Goal: Find specific page/section: Find specific page/section

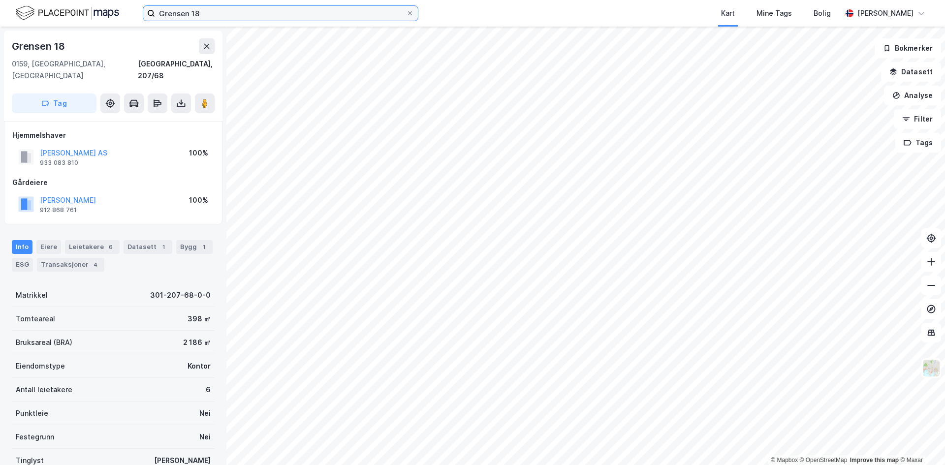
click at [258, 10] on input "Grensen 18" at bounding box center [280, 13] width 251 height 15
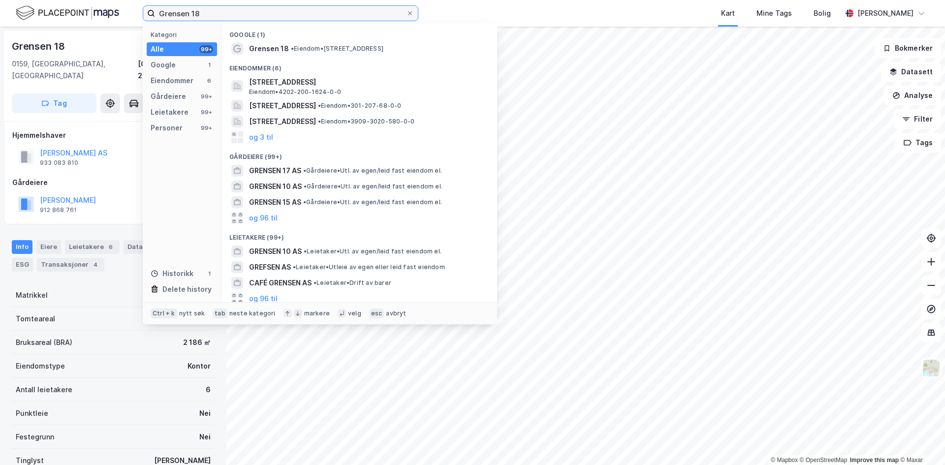
click at [258, 10] on input "Grensen 18" at bounding box center [280, 13] width 251 height 15
paste input "[STREET_ADDRESS]"
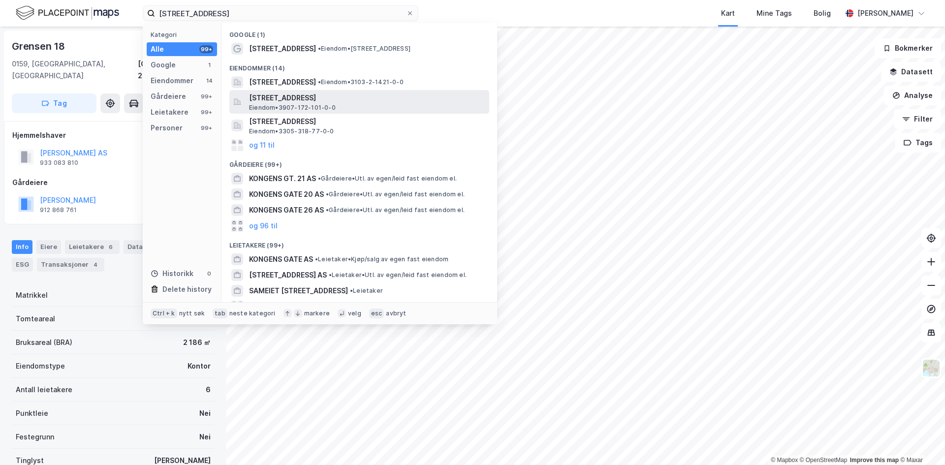
click at [314, 106] on span "Eiendom • 3907-172-101-0-0" at bounding box center [292, 108] width 87 height 8
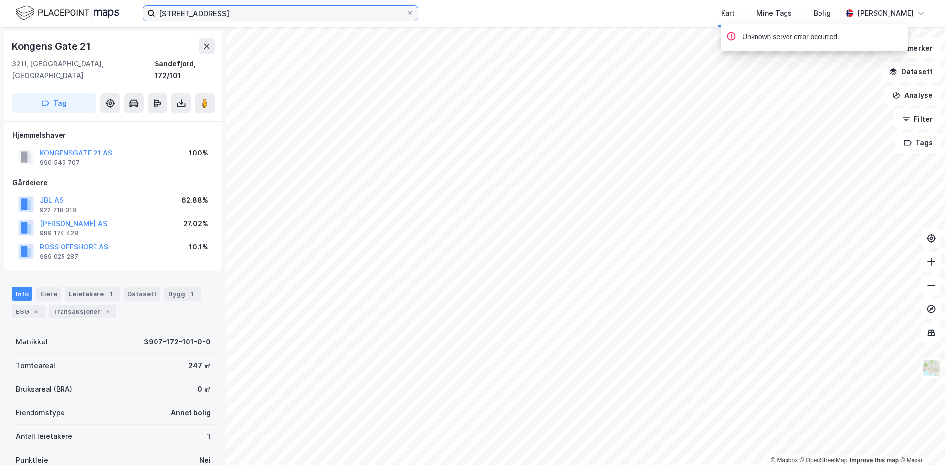
click at [241, 13] on input "[STREET_ADDRESS]" at bounding box center [280, 13] width 251 height 15
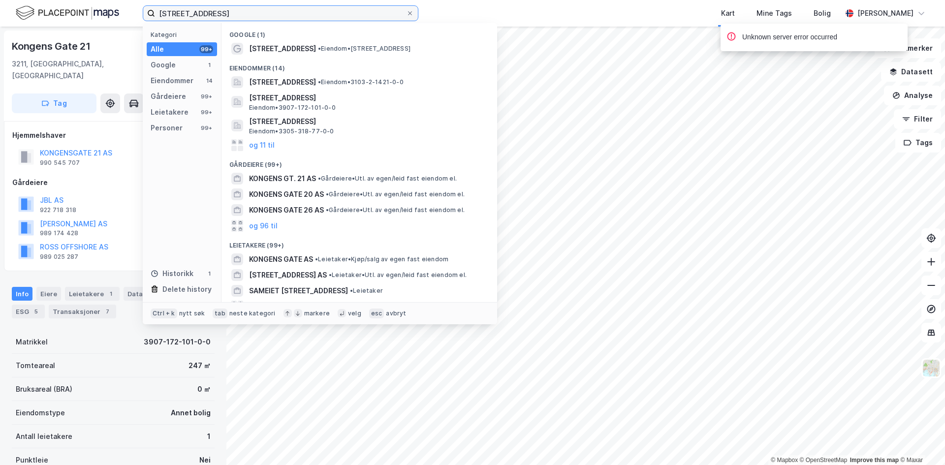
click at [241, 13] on input "[STREET_ADDRESS]" at bounding box center [280, 13] width 251 height 15
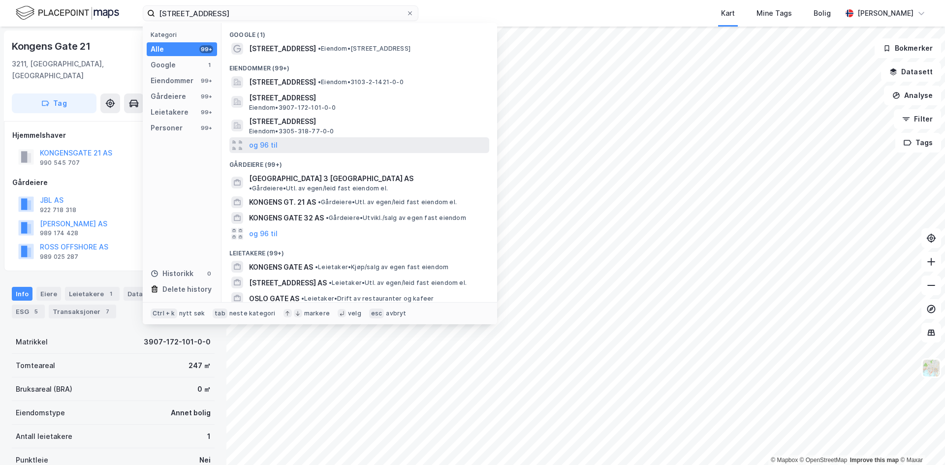
click at [278, 144] on div "og 96 til" at bounding box center [359, 145] width 260 height 16
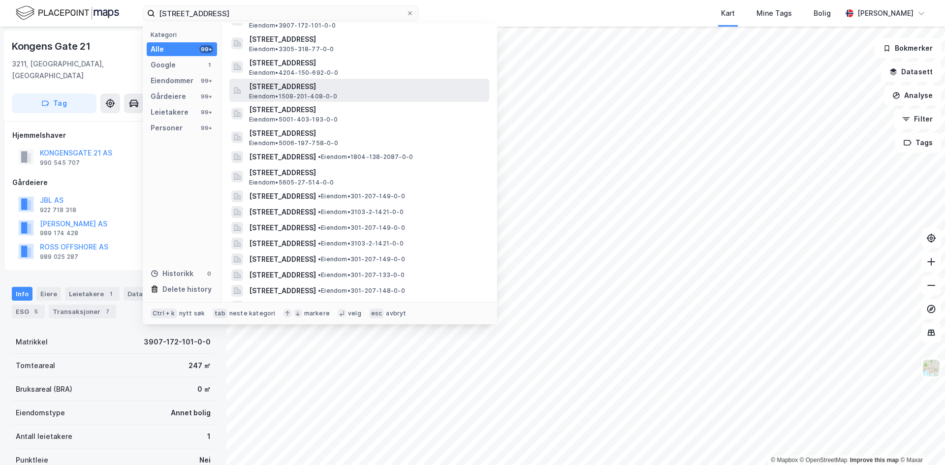
scroll to position [164, 0]
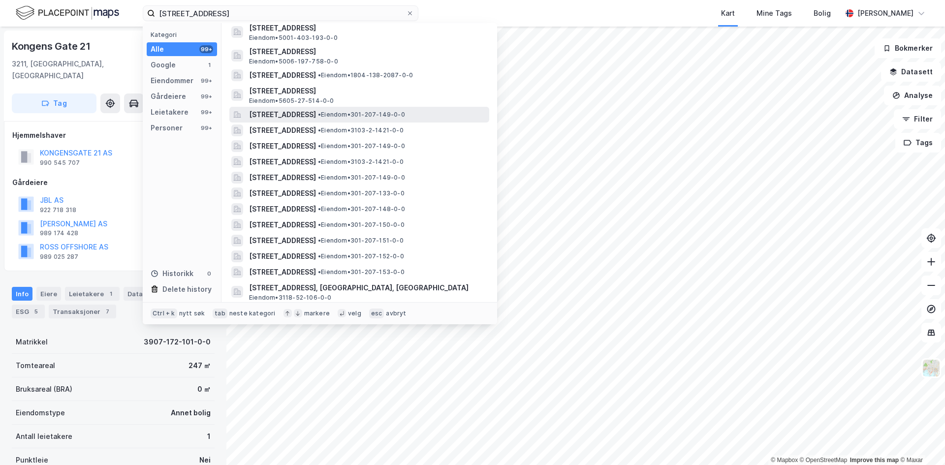
click at [316, 114] on span "[STREET_ADDRESS]" at bounding box center [282, 115] width 67 height 12
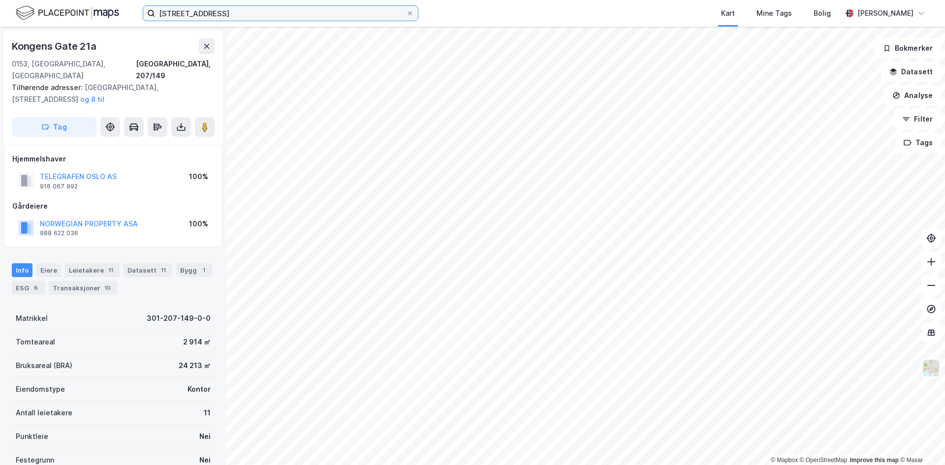
click at [266, 12] on input "[STREET_ADDRESS]" at bounding box center [280, 13] width 251 height 15
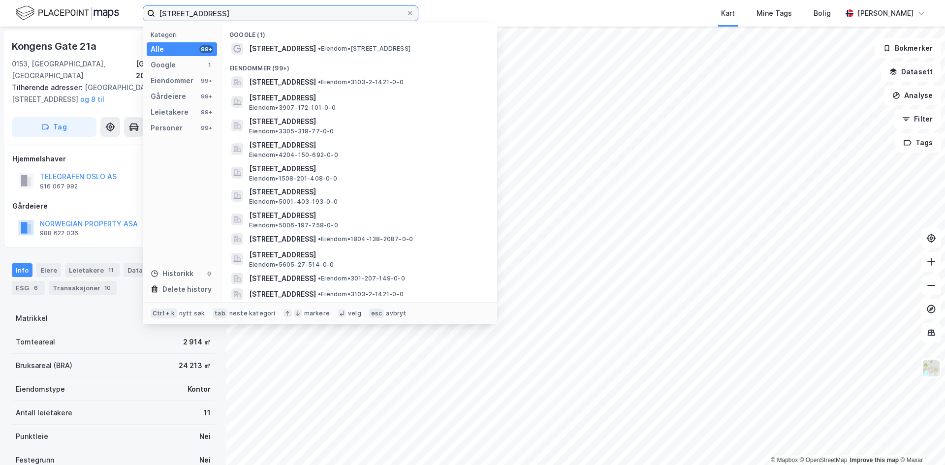
click at [266, 12] on input "[STREET_ADDRESS]" at bounding box center [280, 13] width 251 height 15
paste input "Lille Grensen 3"
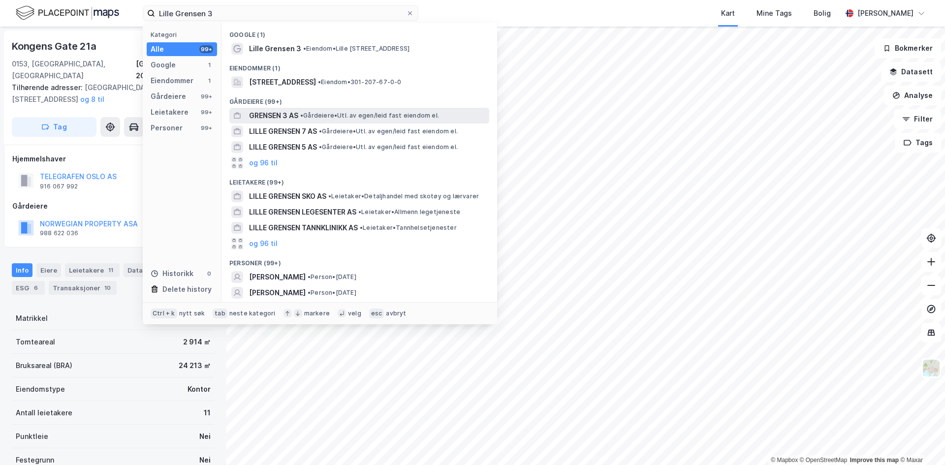
click at [282, 111] on span "GRENSEN 3 AS" at bounding box center [273, 116] width 49 height 12
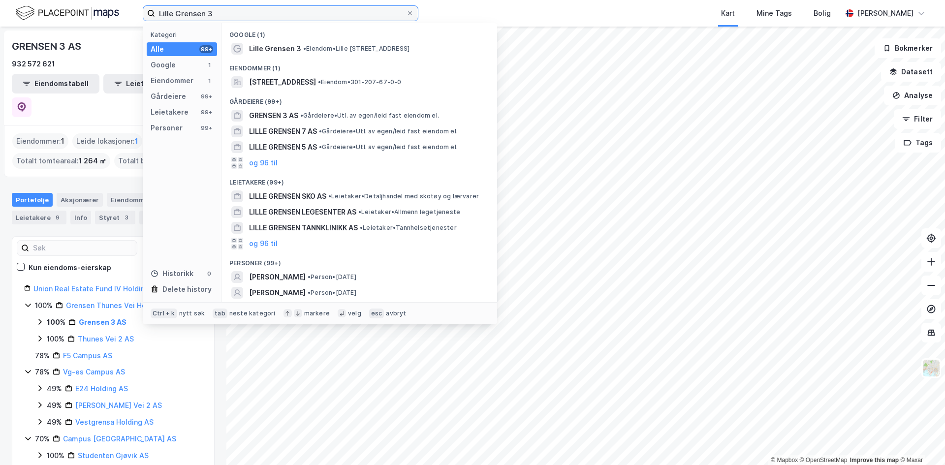
click at [223, 13] on input "Lille Grensen 3" at bounding box center [280, 13] width 251 height 15
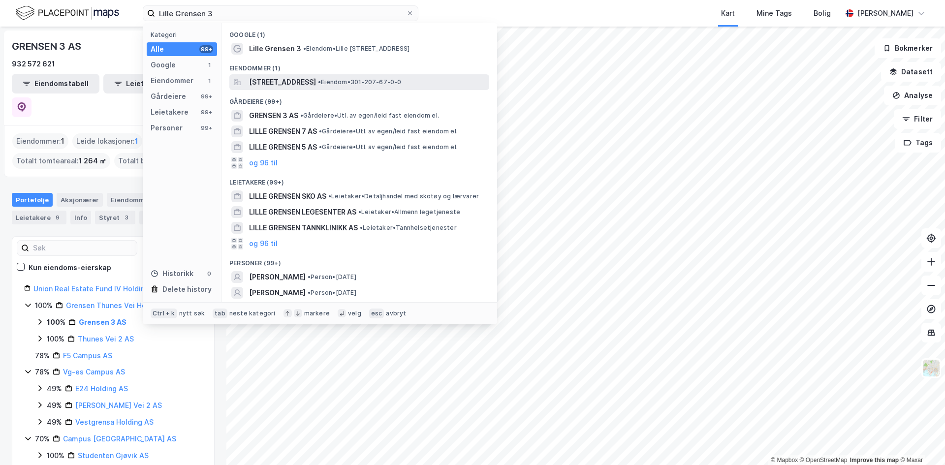
click at [275, 76] on span "[STREET_ADDRESS]" at bounding box center [282, 82] width 67 height 12
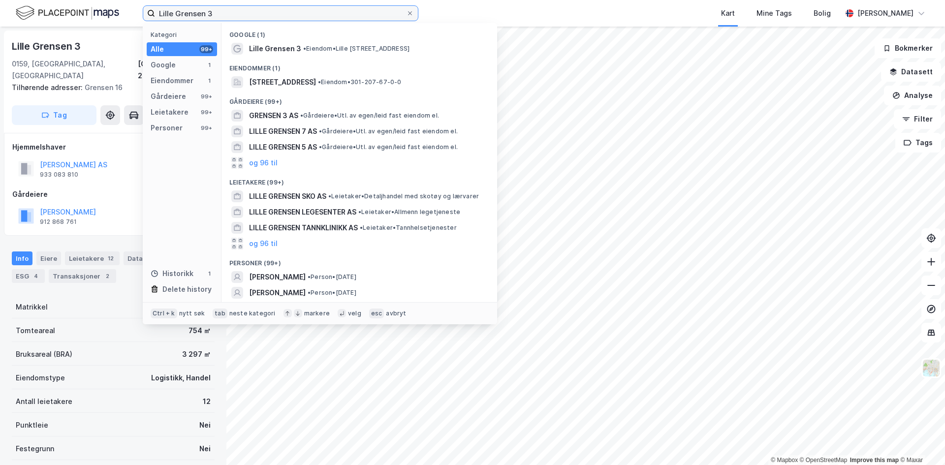
click at [271, 20] on input "Lille Grensen 3" at bounding box center [280, 13] width 251 height 15
paste input "akerveien 31"
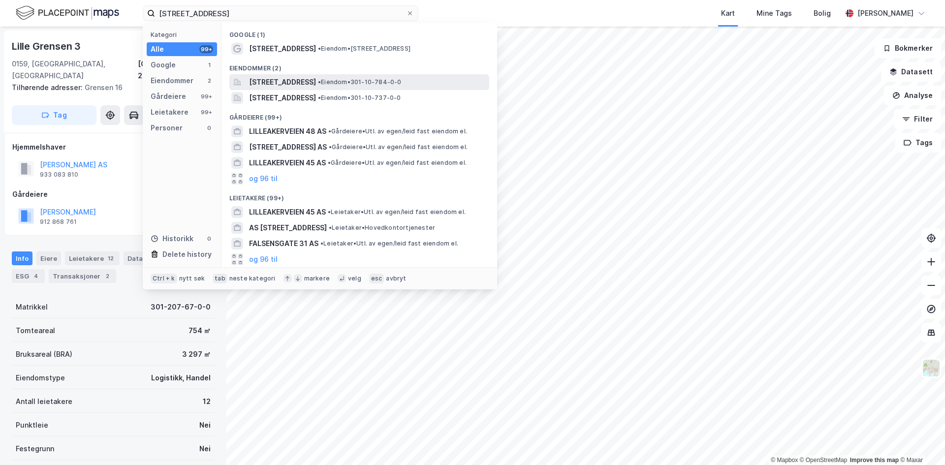
click at [289, 82] on span "[STREET_ADDRESS]" at bounding box center [282, 82] width 67 height 12
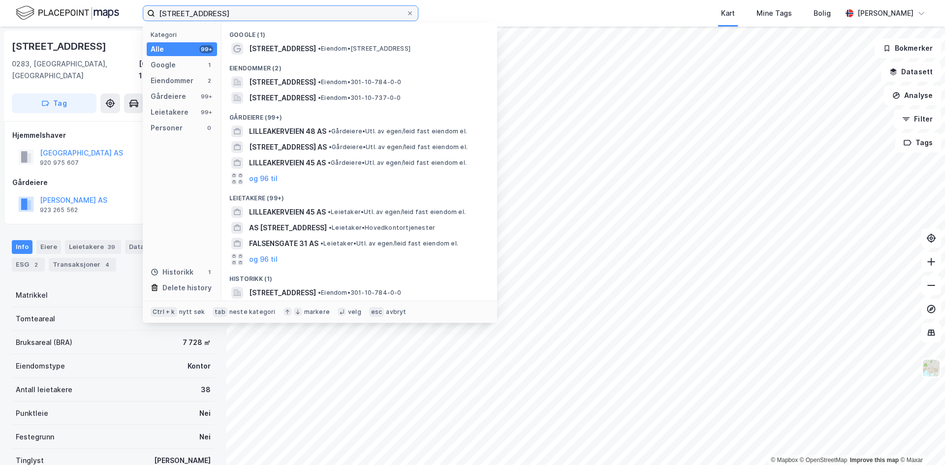
click at [183, 11] on input "[STREET_ADDRESS]" at bounding box center [280, 13] width 251 height 15
paste input "10"
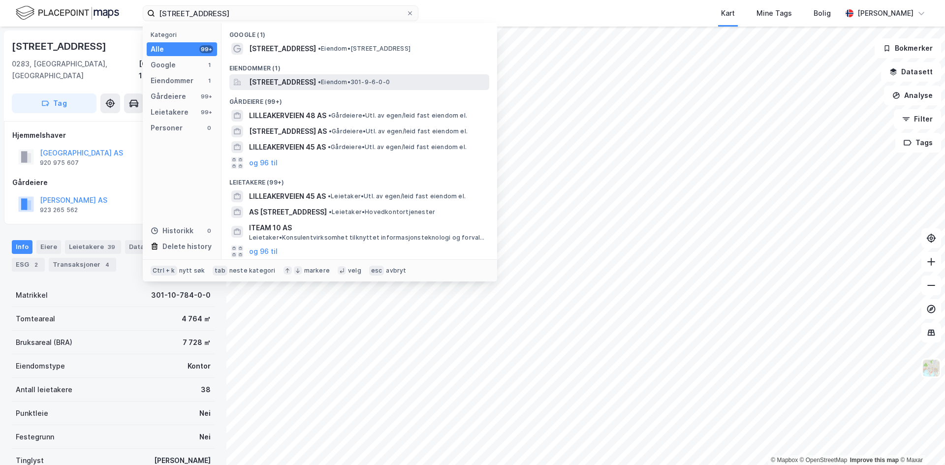
click at [316, 84] on span "[STREET_ADDRESS]" at bounding box center [282, 82] width 67 height 12
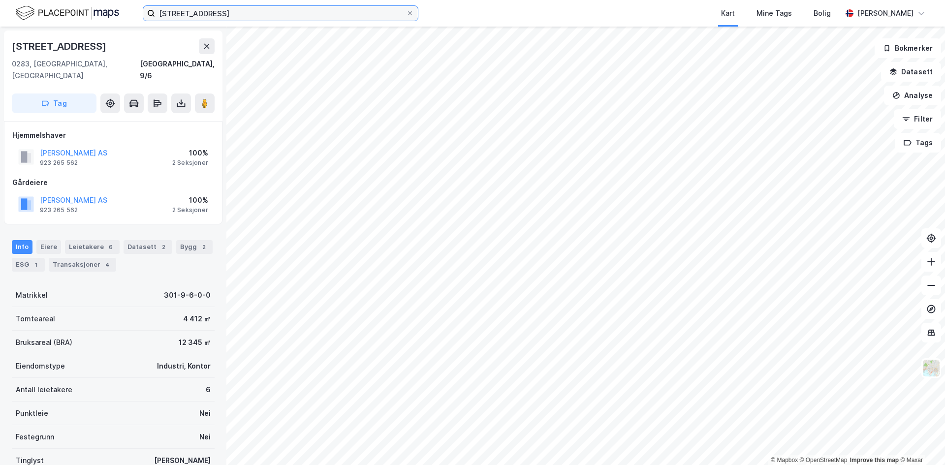
click at [308, 11] on input "[STREET_ADDRESS]" at bounding box center [280, 13] width 251 height 15
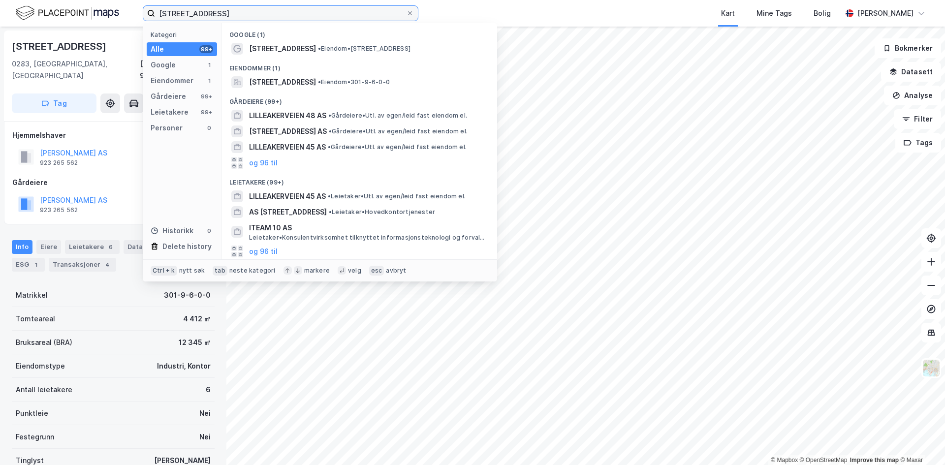
click at [308, 11] on input "[STREET_ADDRESS]" at bounding box center [280, 13] width 251 height 15
paste input "ørenfaret 1"
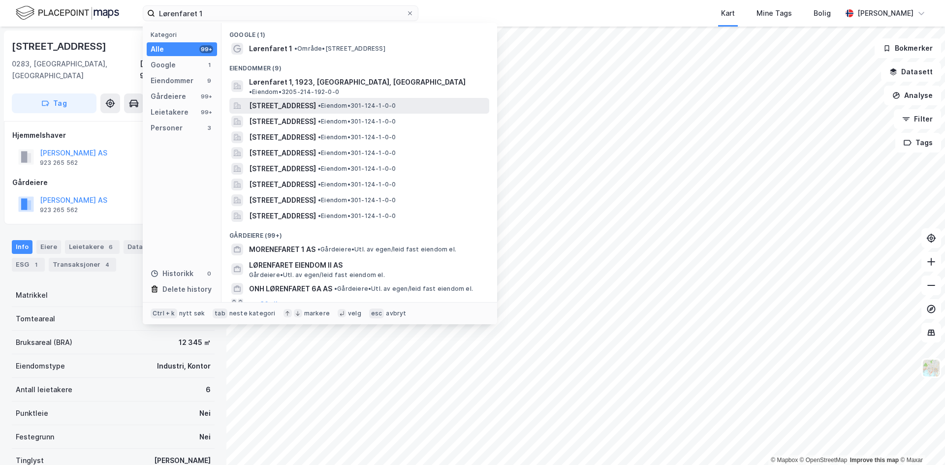
click at [277, 100] on span "[STREET_ADDRESS]" at bounding box center [282, 106] width 67 height 12
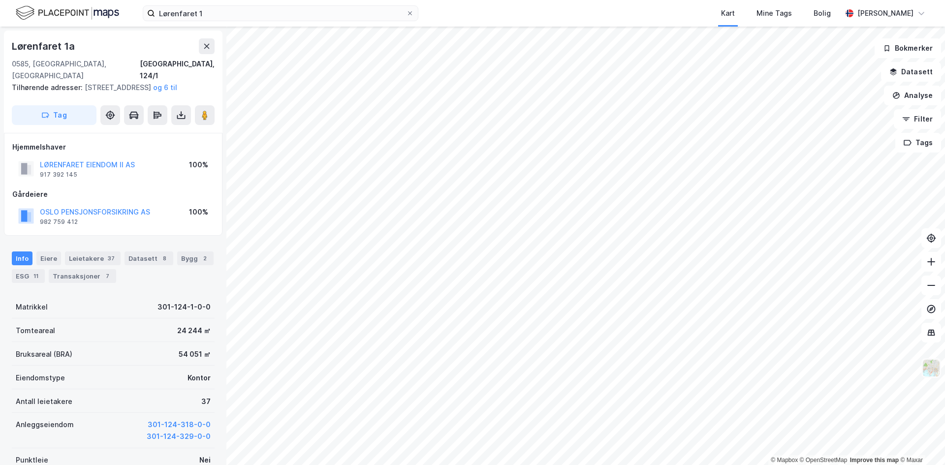
click at [934, 370] on img at bounding box center [931, 368] width 19 height 19
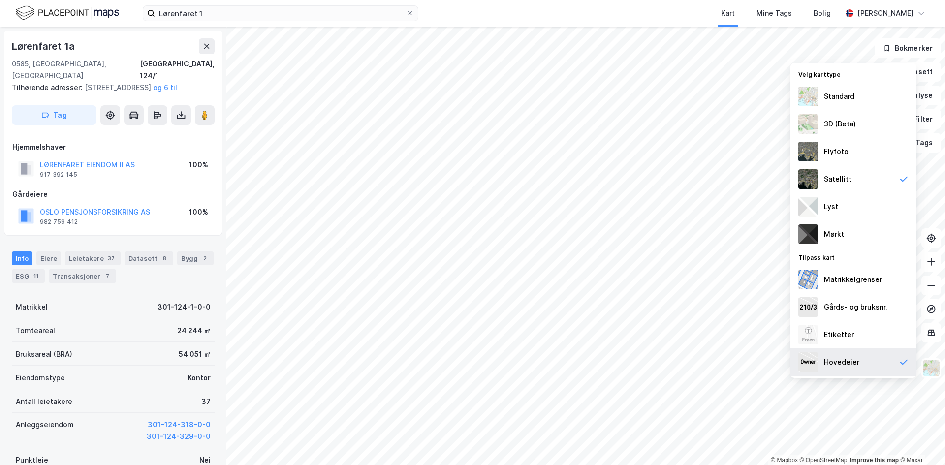
click at [879, 360] on div "Hovedeier" at bounding box center [853, 362] width 126 height 28
click at [858, 358] on div "Hovedeier" at bounding box center [853, 362] width 126 height 28
click at [933, 363] on img at bounding box center [931, 368] width 19 height 19
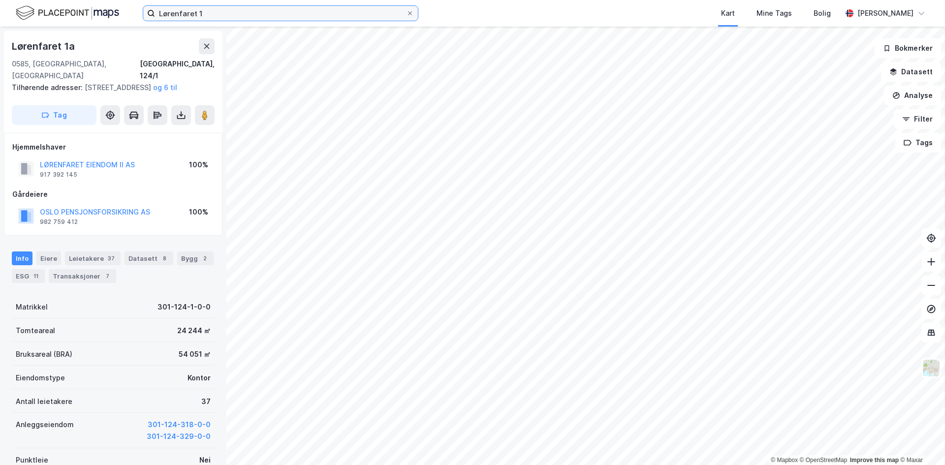
click at [220, 13] on input "Lørenfaret 1" at bounding box center [280, 13] width 251 height 15
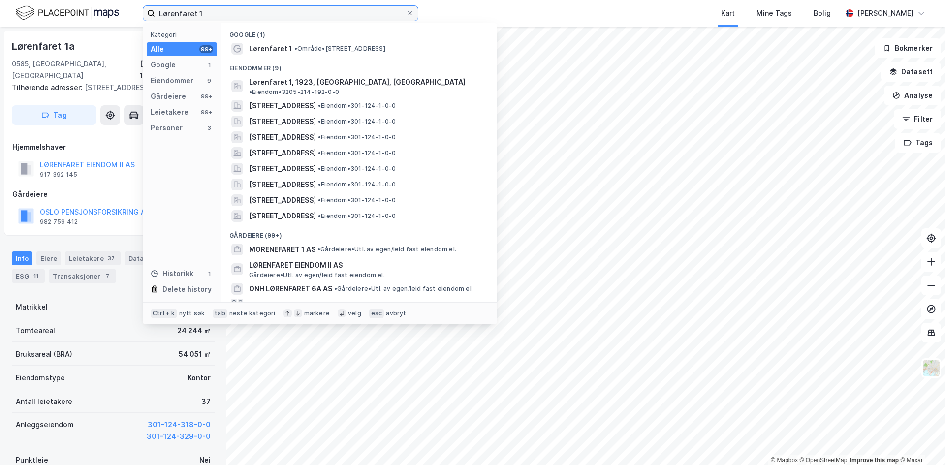
click at [220, 13] on input "Lørenfaret 1" at bounding box center [280, 13] width 251 height 15
paste input "veien 73"
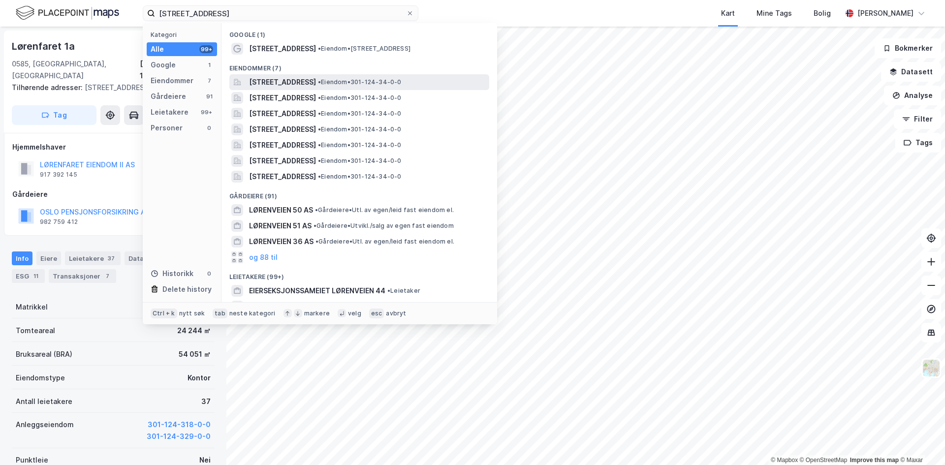
click at [280, 84] on span "[STREET_ADDRESS]" at bounding box center [282, 82] width 67 height 12
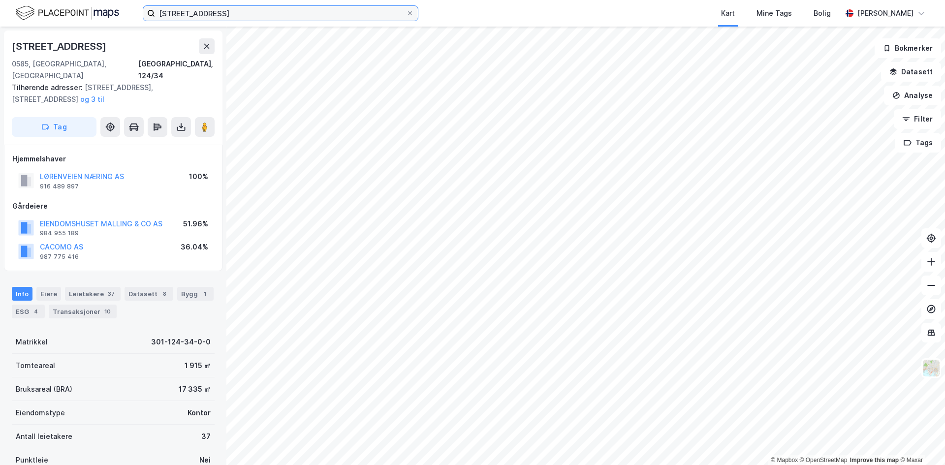
click at [263, 6] on input "[STREET_ADDRESS]" at bounding box center [280, 13] width 251 height 15
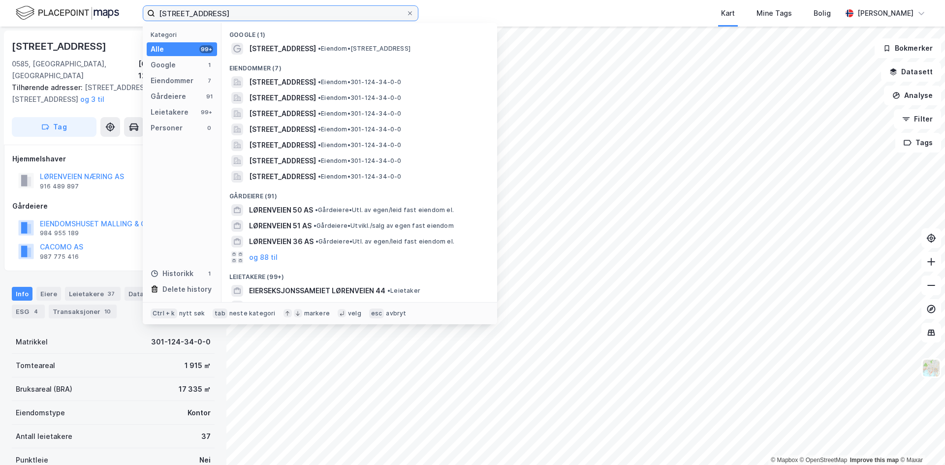
click at [263, 6] on input "[STREET_ADDRESS]" at bounding box center [280, 13] width 251 height 15
paste input "[STREET_ADDRESS]"
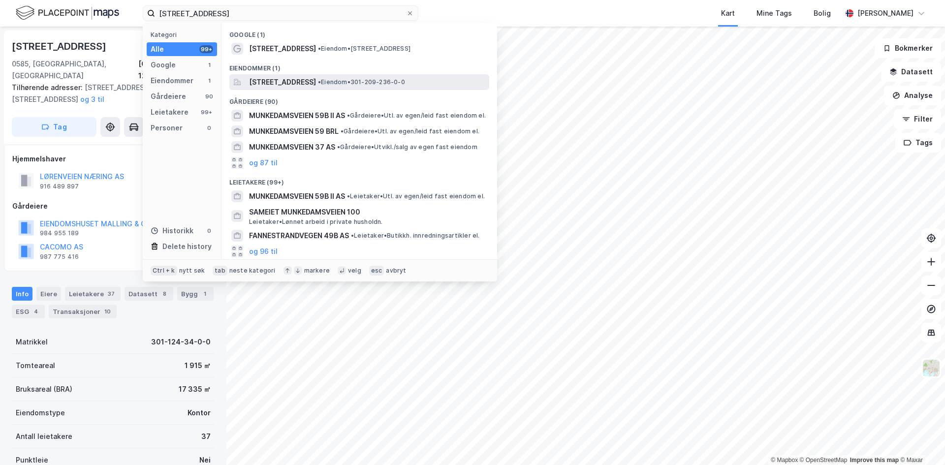
click at [305, 80] on span "[STREET_ADDRESS]" at bounding box center [282, 82] width 67 height 12
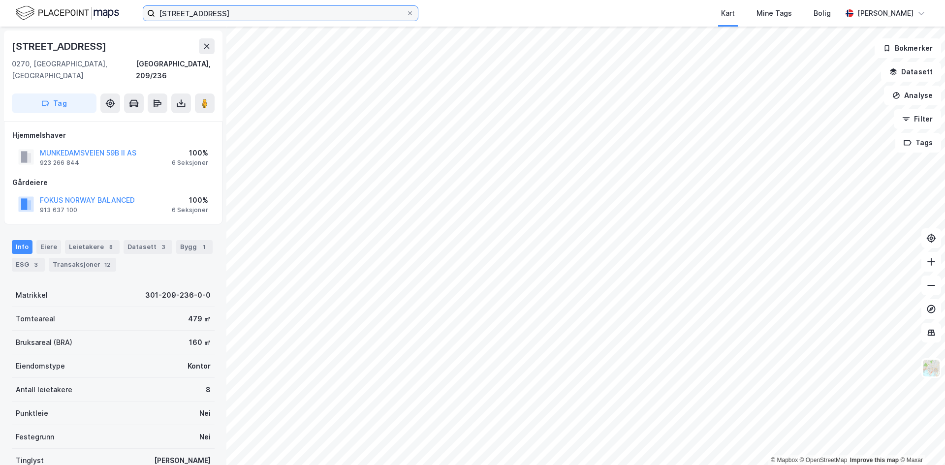
click at [247, 18] on input "[STREET_ADDRESS]" at bounding box center [280, 13] width 251 height 15
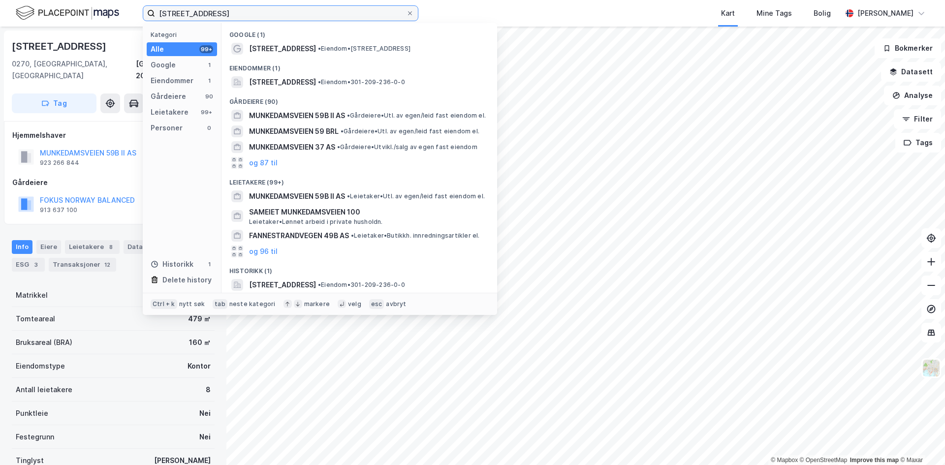
click at [247, 18] on input "[STREET_ADDRESS]" at bounding box center [280, 13] width 251 height 15
paste input "3"
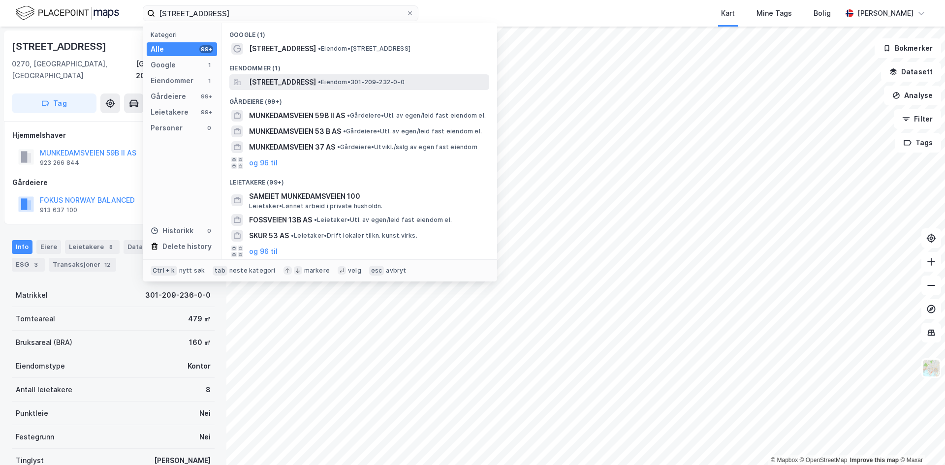
click at [300, 77] on span "[STREET_ADDRESS]" at bounding box center [282, 82] width 67 height 12
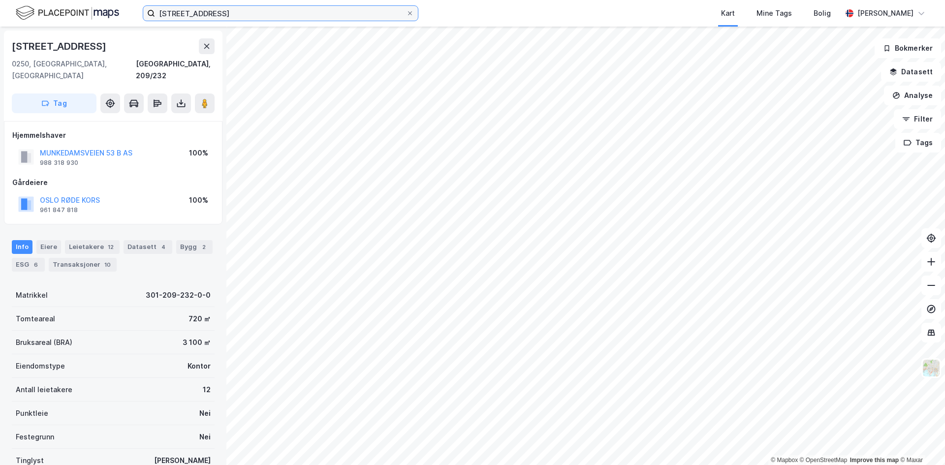
click at [224, 13] on input "[STREET_ADDRESS]" at bounding box center [280, 13] width 251 height 15
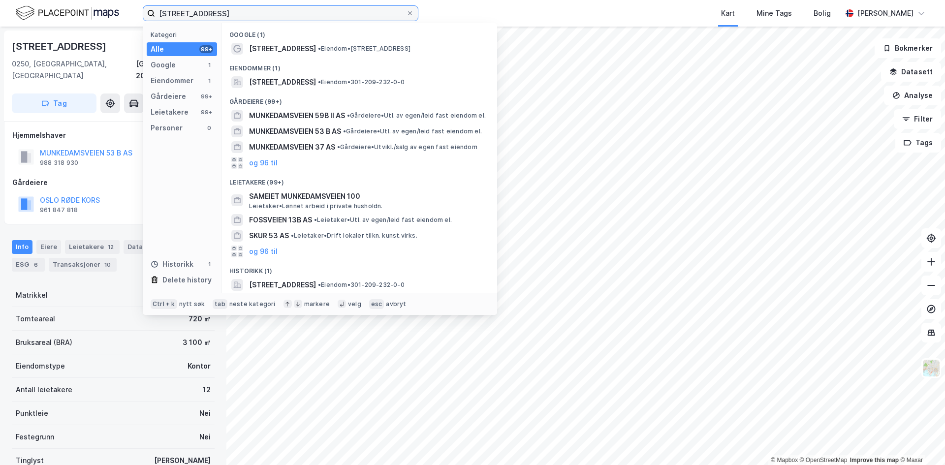
click at [224, 13] on input "[STREET_ADDRESS]" at bounding box center [280, 13] width 251 height 15
paste input "9"
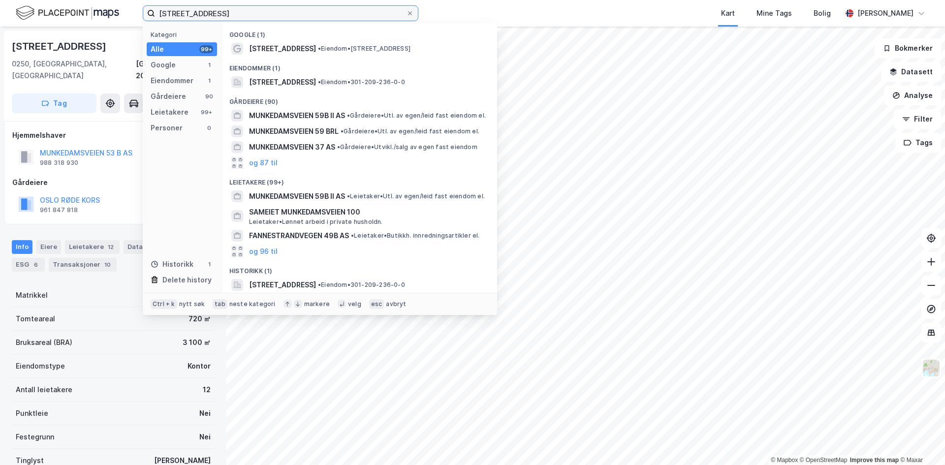
type input "[STREET_ADDRESS]"
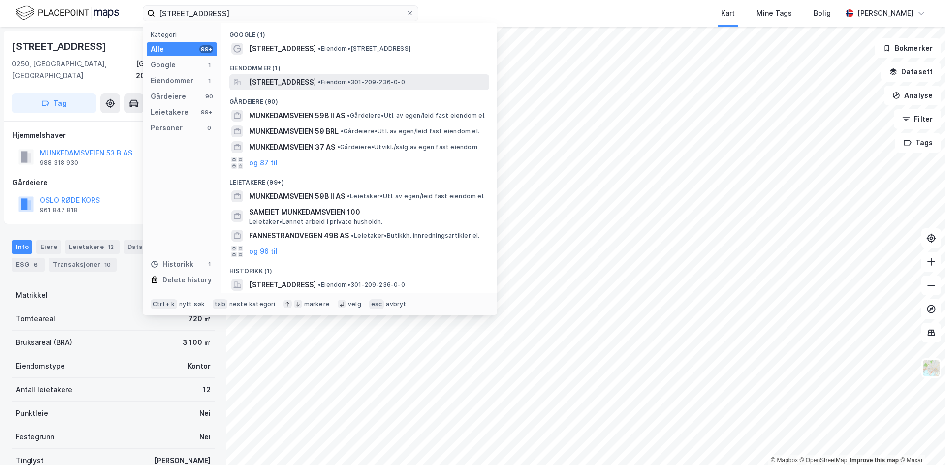
click at [284, 79] on span "[STREET_ADDRESS]" at bounding box center [282, 82] width 67 height 12
